Goal: Navigation & Orientation: Find specific page/section

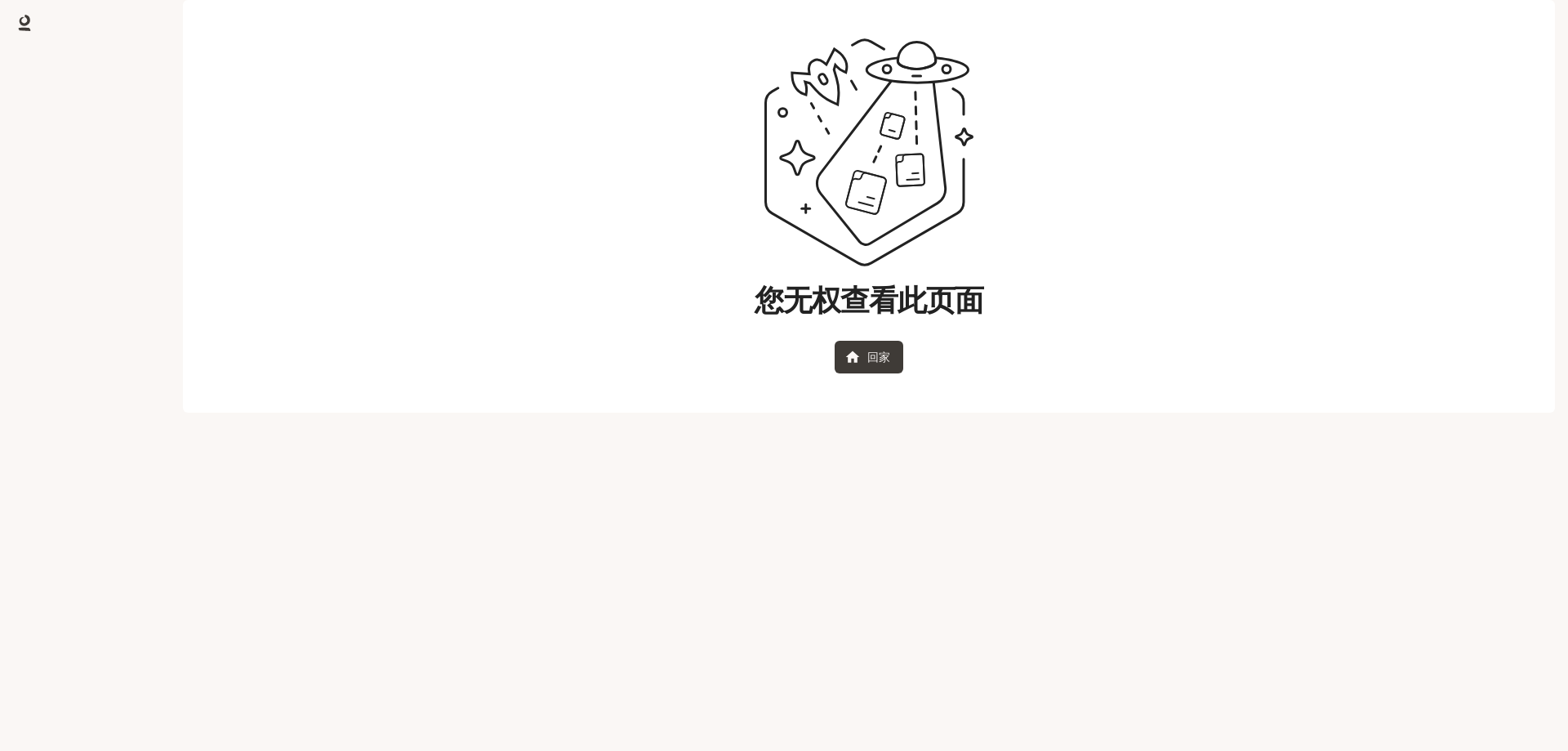
click at [1452, 72] on main "您无权查看此页面 回家" at bounding box center [868, 206] width 1372 height 412
click at [1527, 23] on img "button" at bounding box center [1532, 23] width 23 height 23
click at [1341, 282] on font "登出" at bounding box center [1332, 286] width 23 height 14
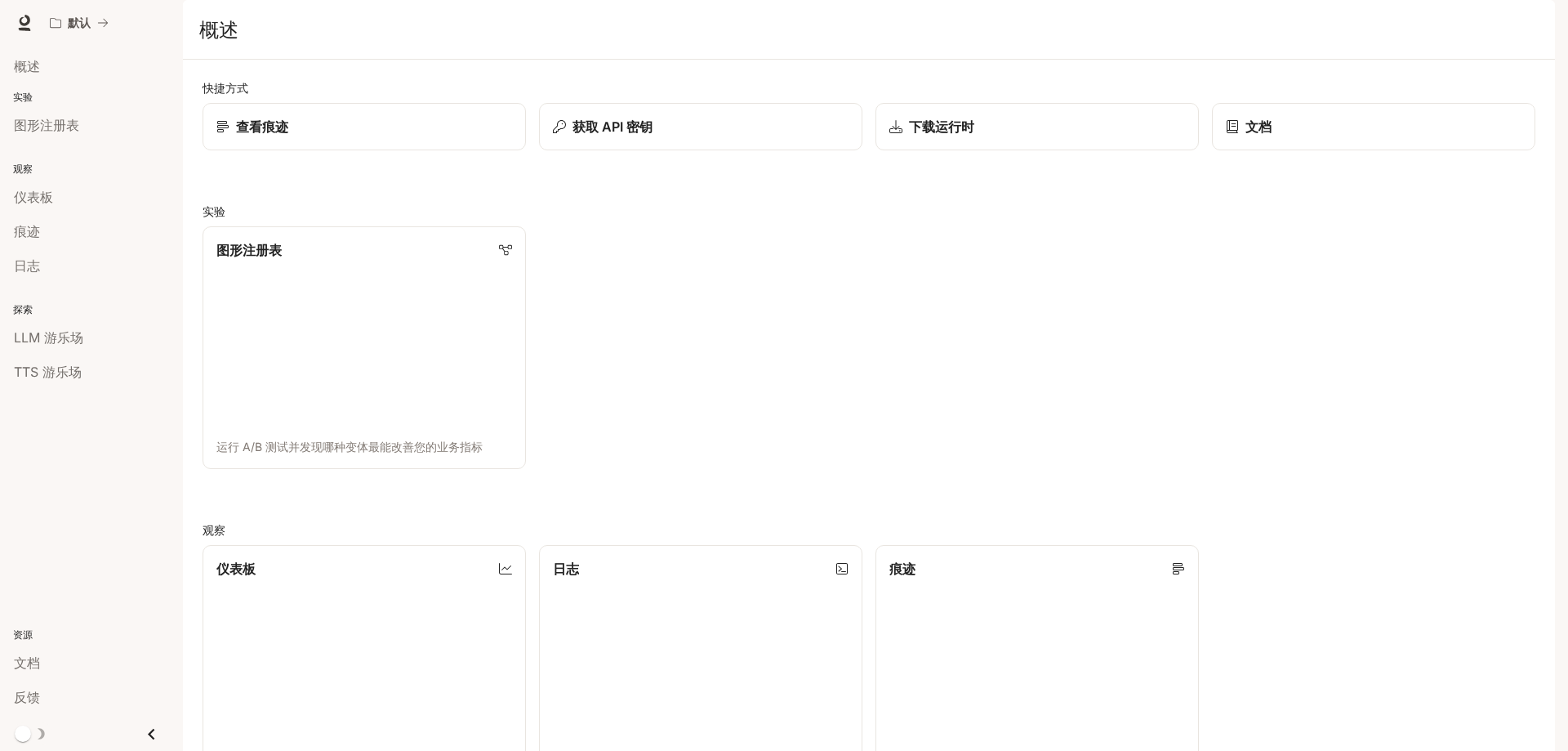
click at [1376, 348] on div "图形注册表 运行 A/B 测试并发现哪种变体最能改善您的业务指标" at bounding box center [862, 341] width 1346 height 255
